Goal: Task Accomplishment & Management: Complete application form

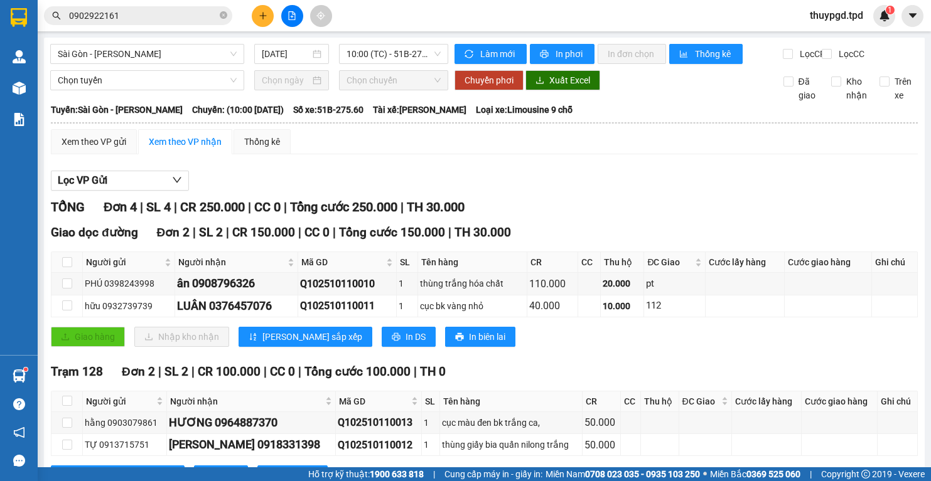
click at [265, 19] on icon "plus" at bounding box center [263, 15] width 9 height 9
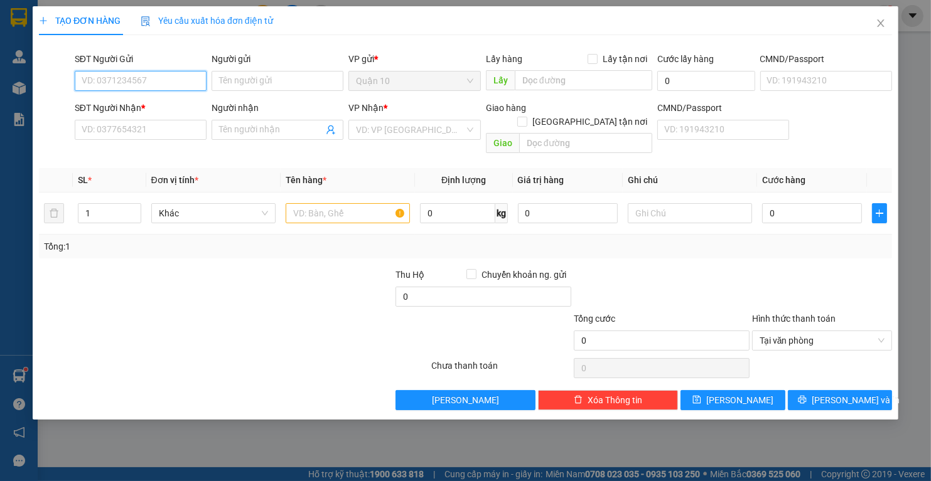
click at [141, 81] on input "SĐT Người Gửi" at bounding box center [141, 81] width 132 height 20
click at [159, 112] on div "0906685911 - TIẾN" at bounding box center [140, 106] width 117 height 14
type input "0906685911"
type input "TIẾN"
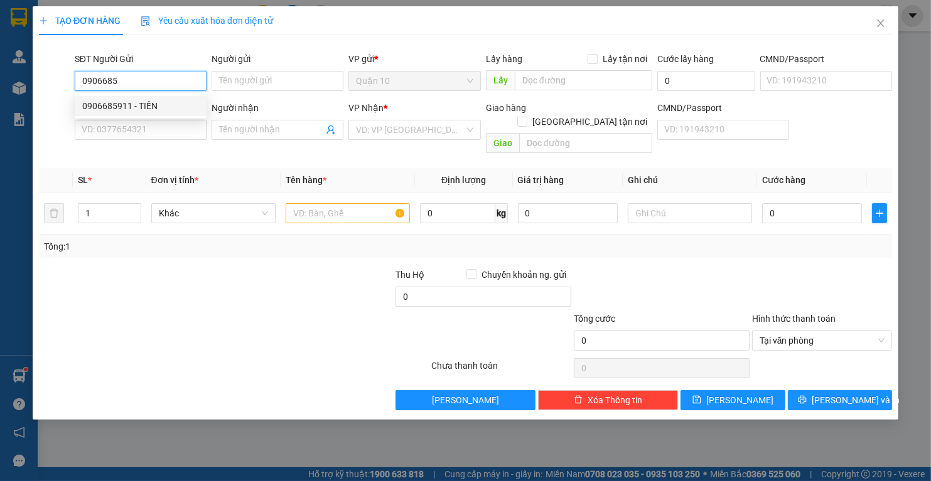
type input "042087007523"
type input "0906706430"
type input "[GEOGRAPHIC_DATA]"
type input "0906685911"
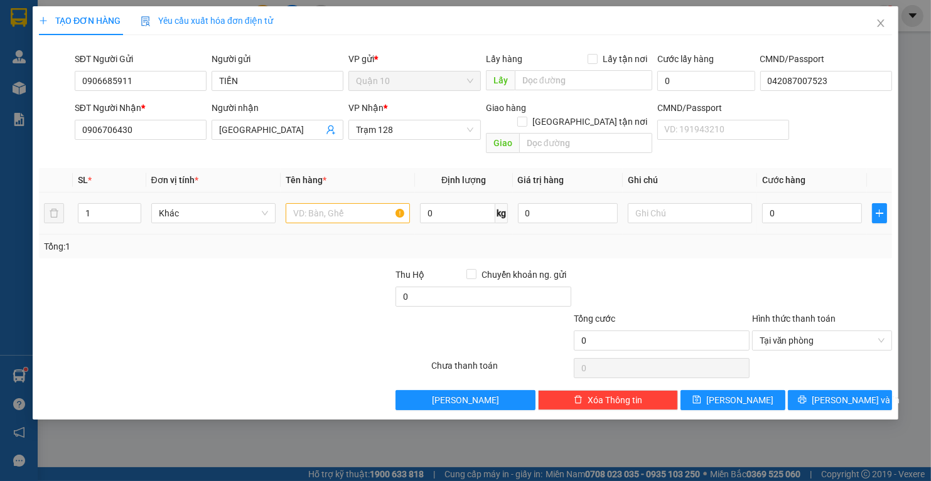
drag, startPoint x: 228, startPoint y: 220, endPoint x: 231, endPoint y: 230, distance: 9.9
click at [229, 235] on div "Tổng: 1" at bounding box center [465, 247] width 853 height 24
click at [346, 203] on input "text" at bounding box center [348, 213] width 124 height 20
click at [133, 208] on icon "up" at bounding box center [134, 210] width 4 height 4
type input "3"
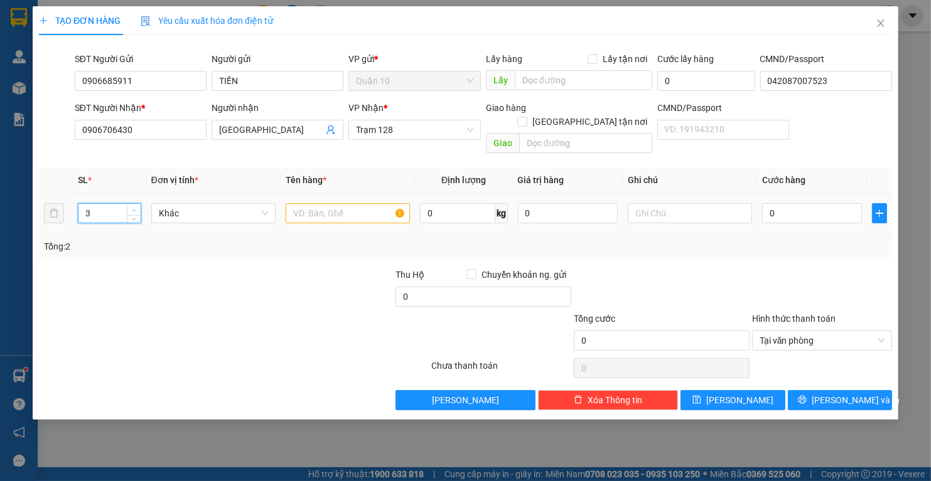
click at [133, 208] on icon "up" at bounding box center [134, 210] width 4 height 4
click at [335, 203] on input "text" at bounding box center [348, 213] width 124 height 20
type input "kiện( phụ tùng)"
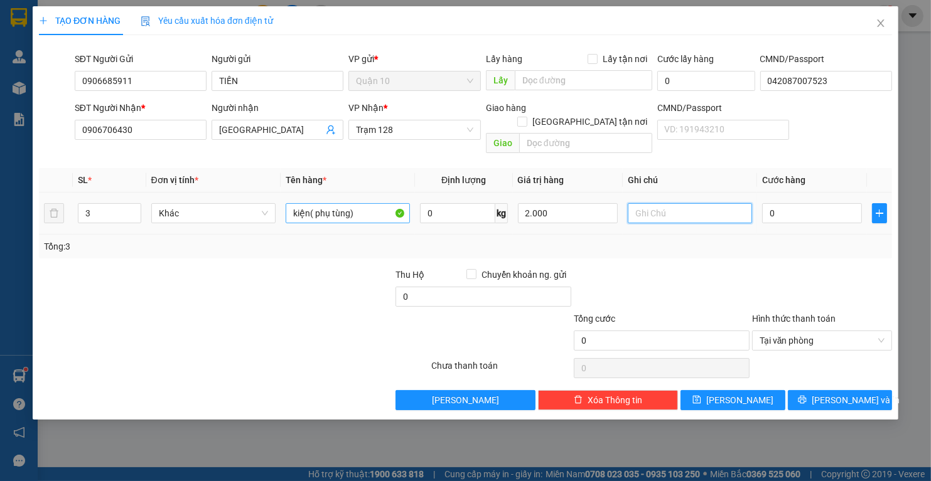
type input "2.000.000"
click at [788, 203] on input "0" at bounding box center [812, 213] width 100 height 20
type input "03"
type input "3"
type input "030"
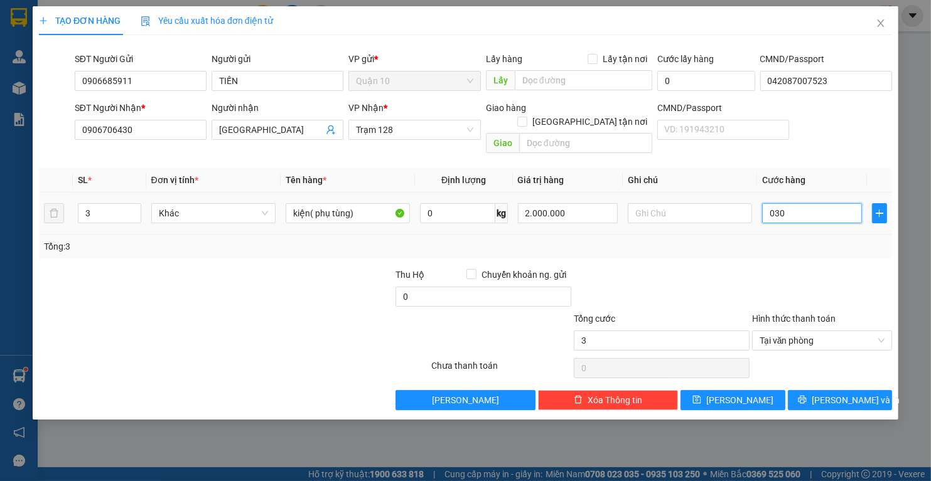
type input "30"
type input "0.300"
type input "300"
type input "300.000"
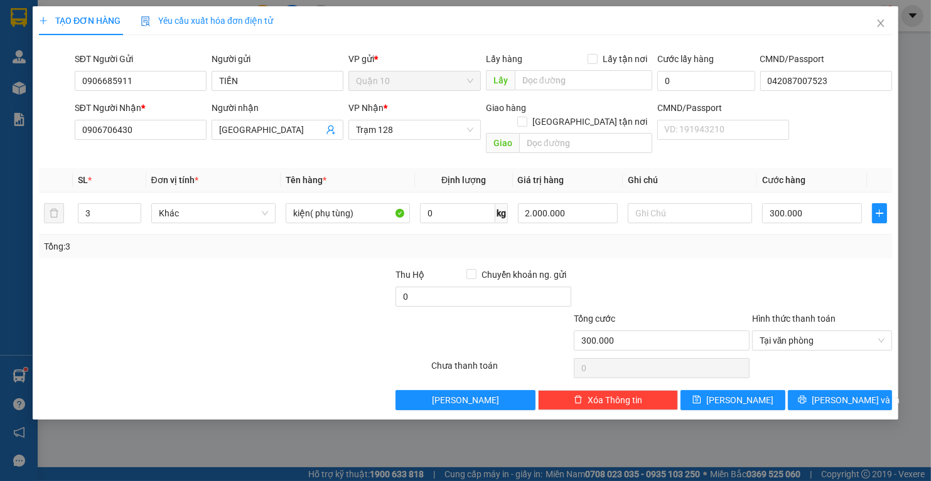
click at [750, 268] on div at bounding box center [661, 290] width 178 height 44
click at [834, 394] on span "[PERSON_NAME] và In" at bounding box center [856, 401] width 88 height 14
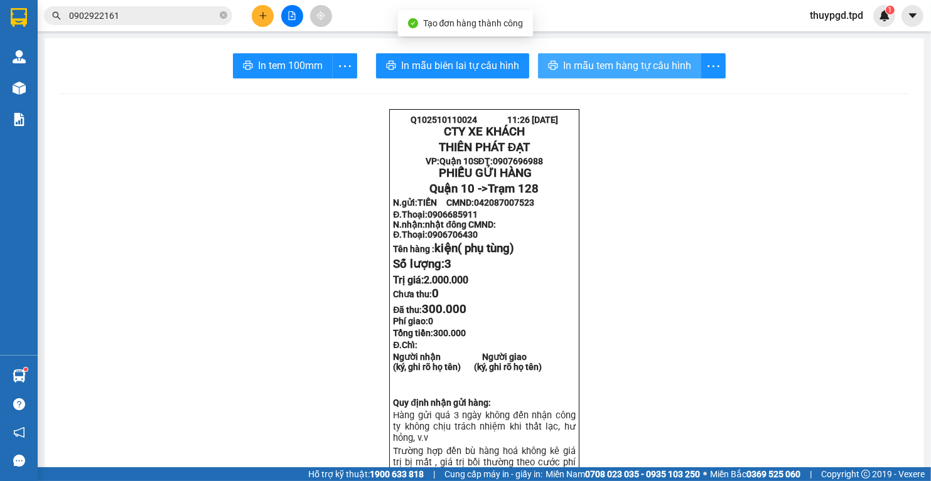
click at [633, 65] on span "In mẫu tem hàng tự cấu hình" at bounding box center [627, 66] width 128 height 16
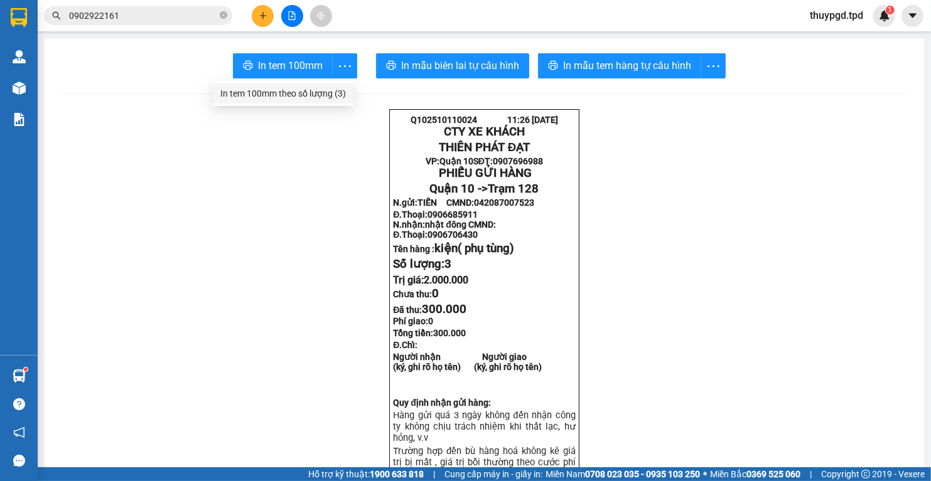
click at [328, 90] on div "In tem 100mm theo số lượng (3)" at bounding box center [283, 94] width 126 height 14
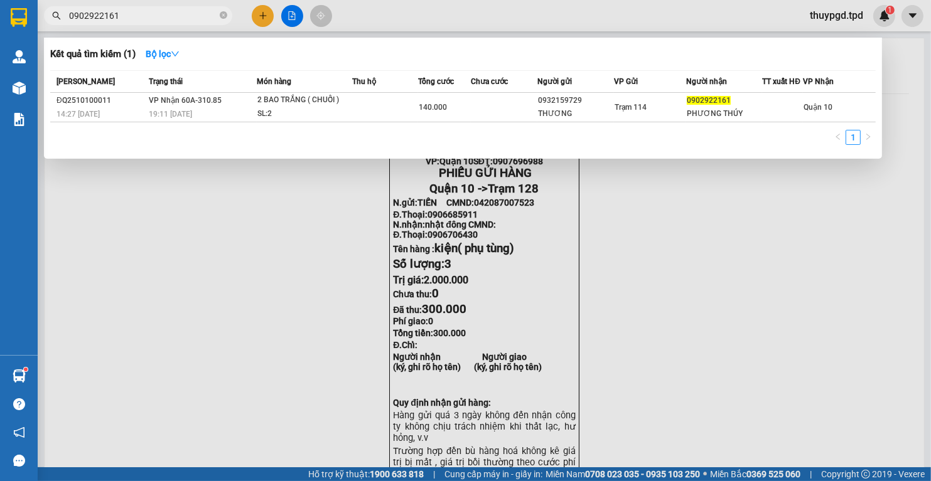
click at [224, 14] on icon "close-circle" at bounding box center [224, 15] width 8 height 8
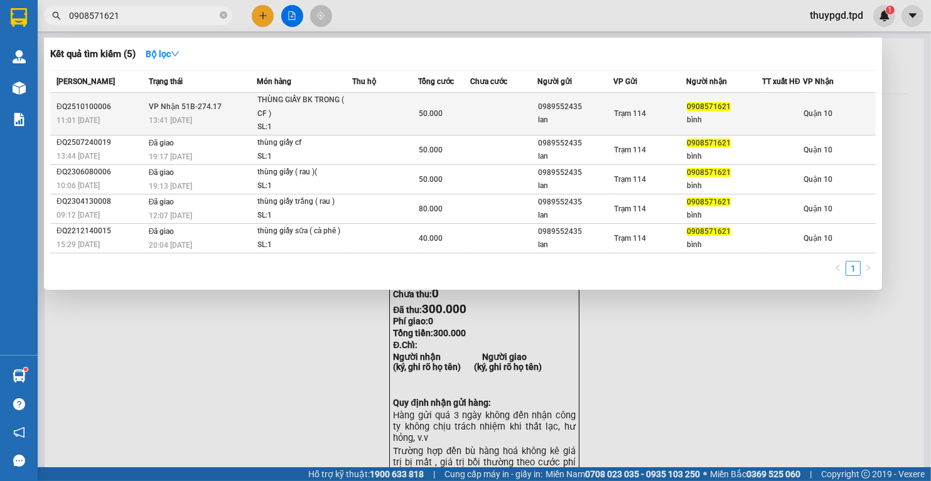
type input "0908571621"
click at [582, 121] on div "lan" at bounding box center [575, 120] width 75 height 13
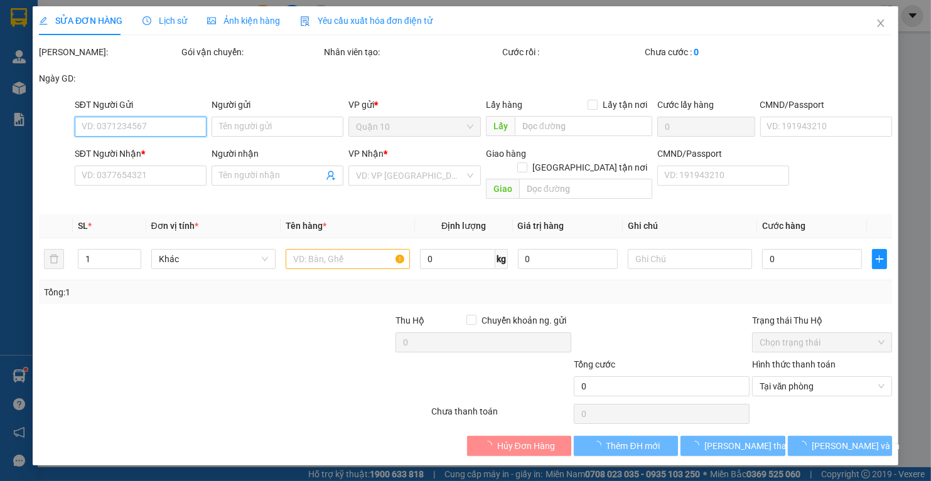
type input "0989552435"
type input "lan"
type input "0908571621"
type input "bình"
type input "50.000"
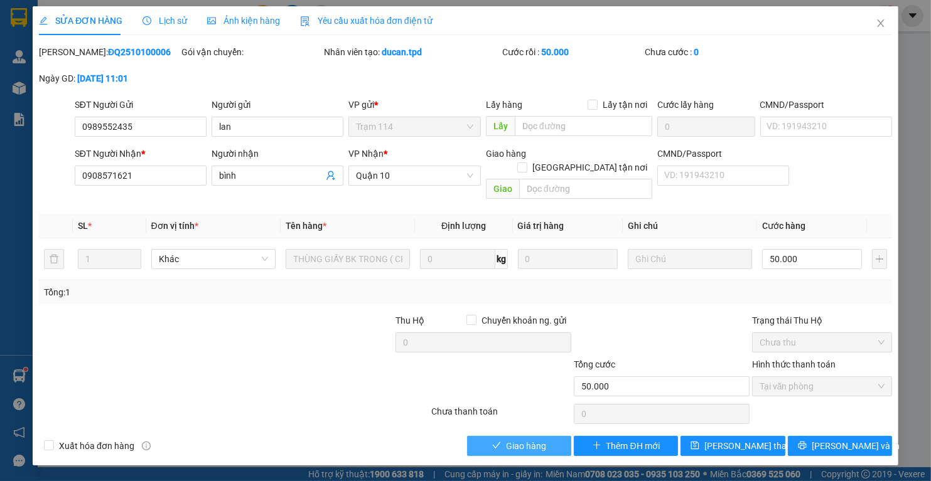
click at [519, 439] on span "Giao hàng" at bounding box center [526, 446] width 40 height 14
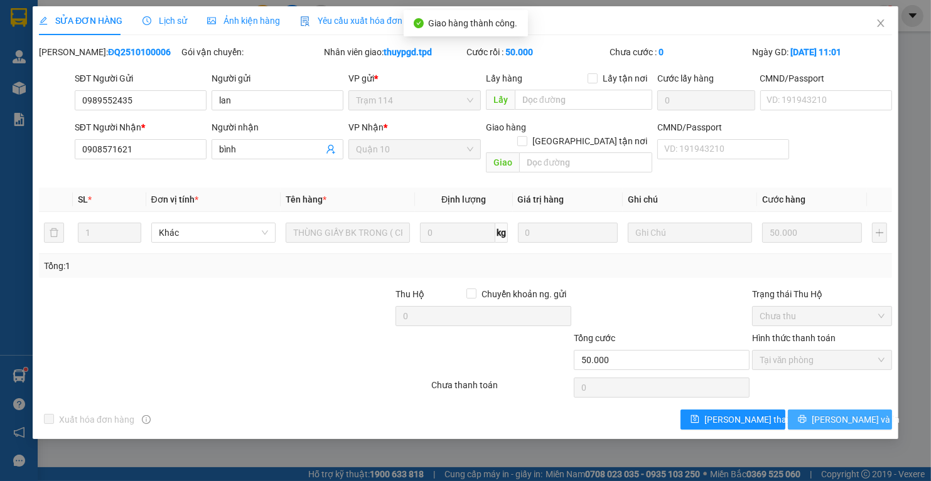
click at [851, 413] on span "[PERSON_NAME] và In" at bounding box center [856, 420] width 88 height 14
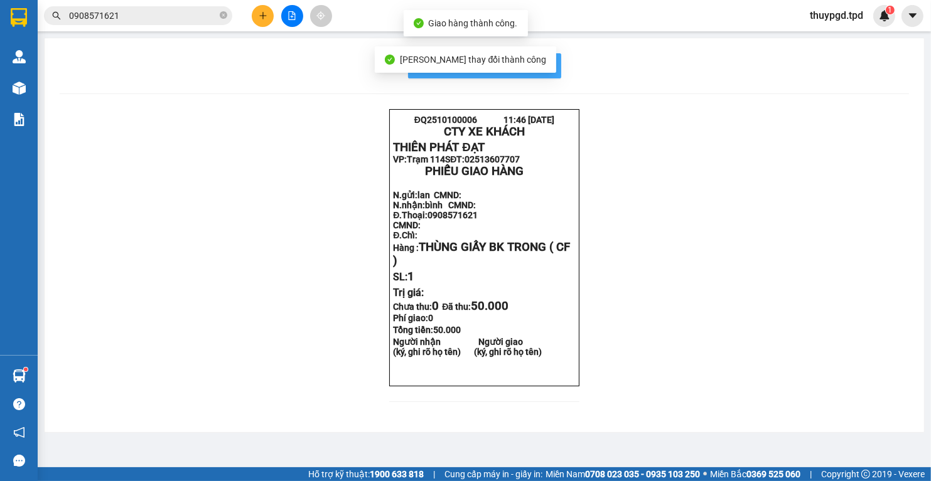
click at [549, 67] on button "In mẫu biên lai tự cấu hình" at bounding box center [484, 65] width 153 height 25
